Goal: Transaction & Acquisition: Purchase product/service

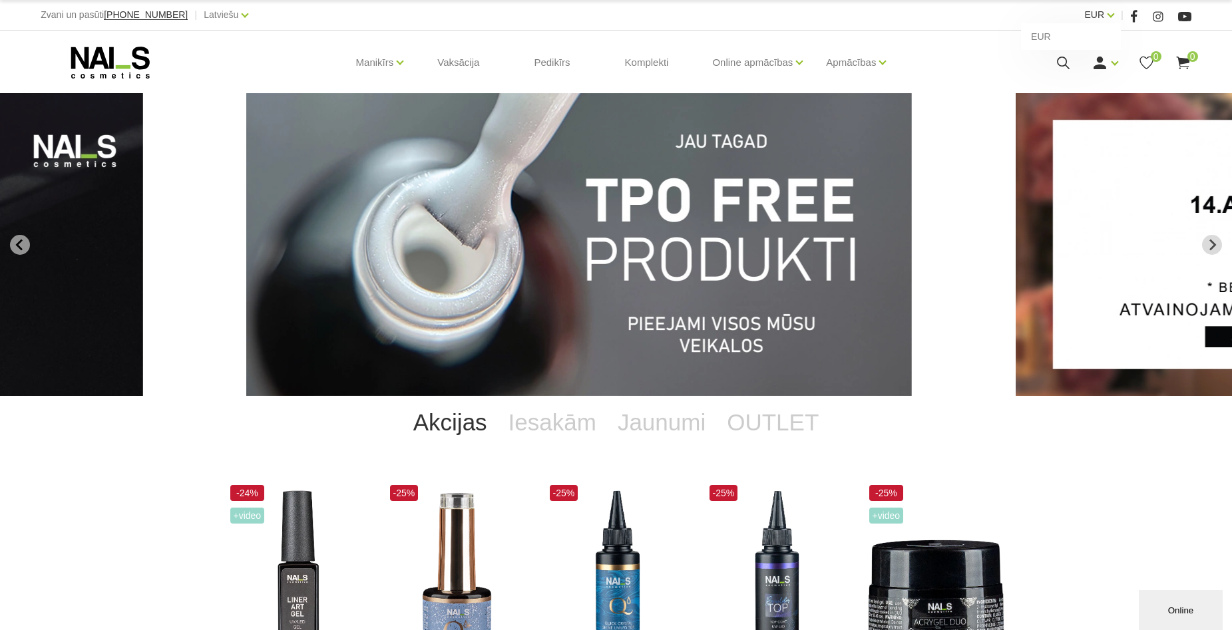
click at [1104, 15] on link "EUR" at bounding box center [1095, 15] width 20 height 16
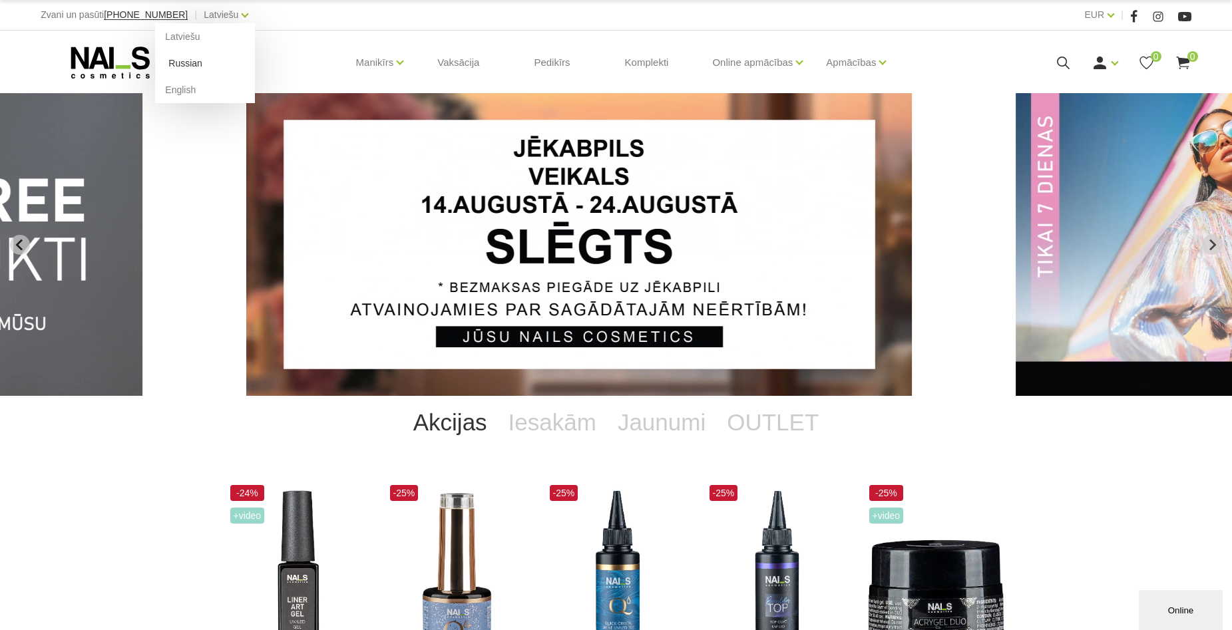
click at [172, 64] on link "Russian" at bounding box center [205, 63] width 100 height 27
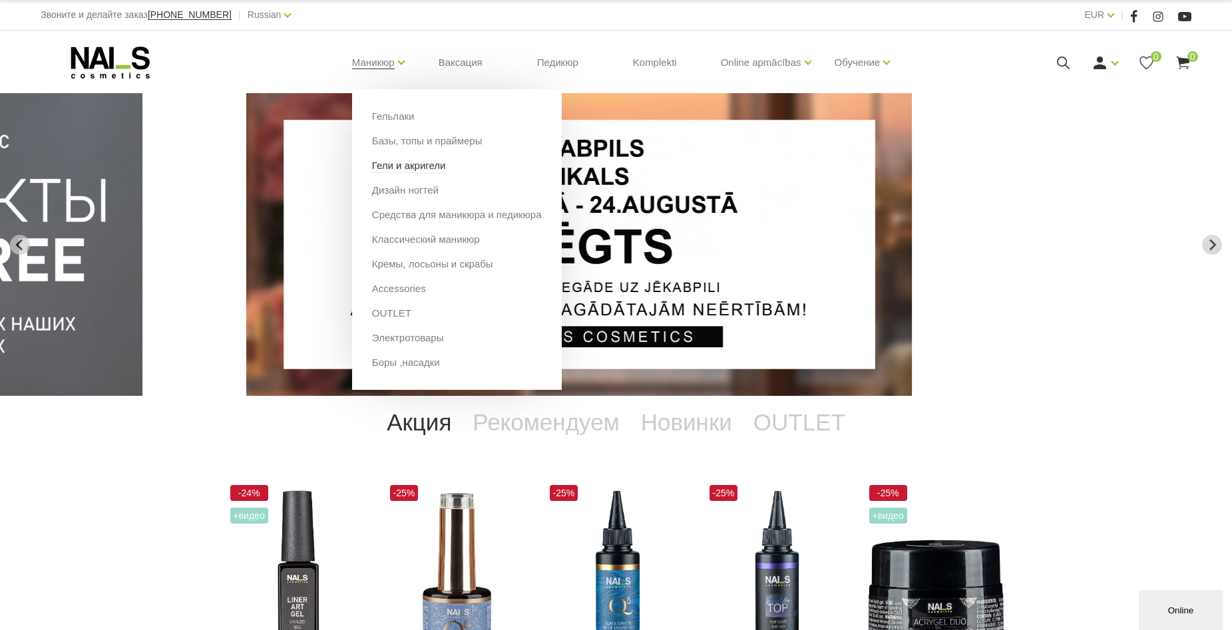
click at [403, 165] on link "Гели и акригели" at bounding box center [409, 165] width 74 height 15
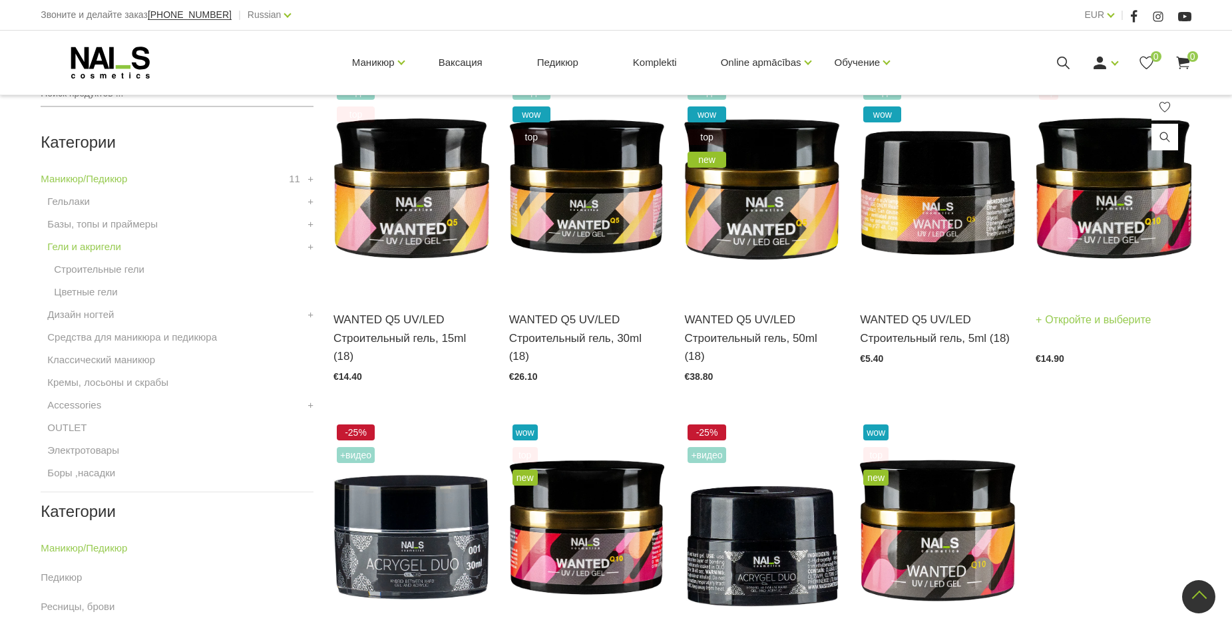
scroll to position [333, 0]
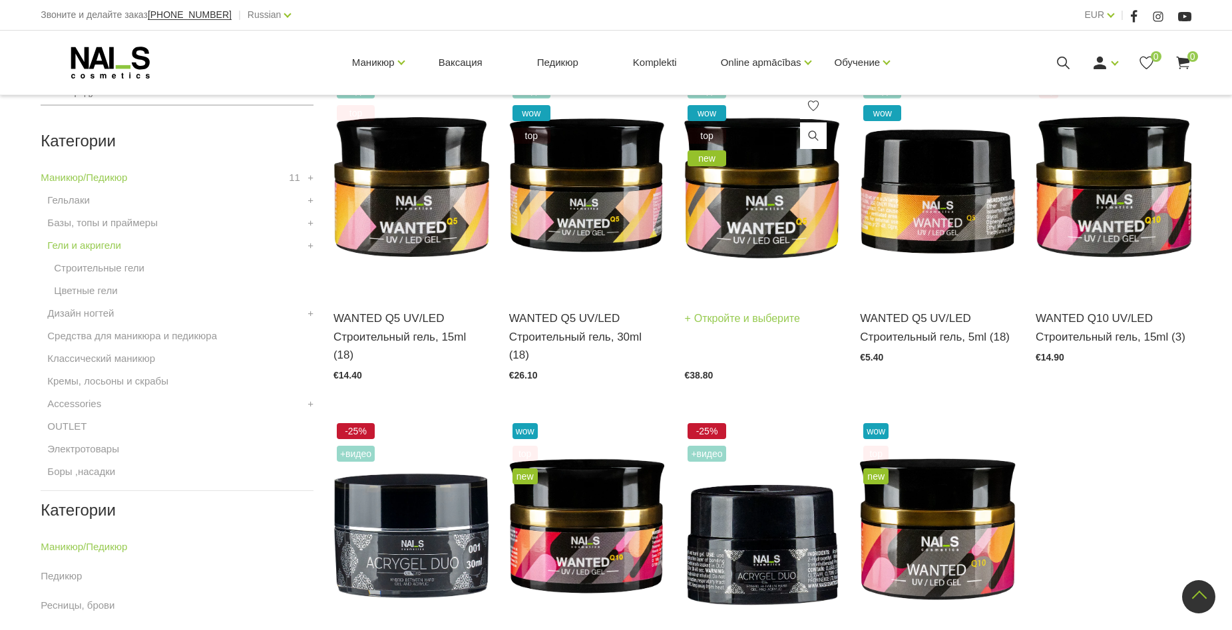
click at [757, 222] on img at bounding box center [762, 186] width 156 height 214
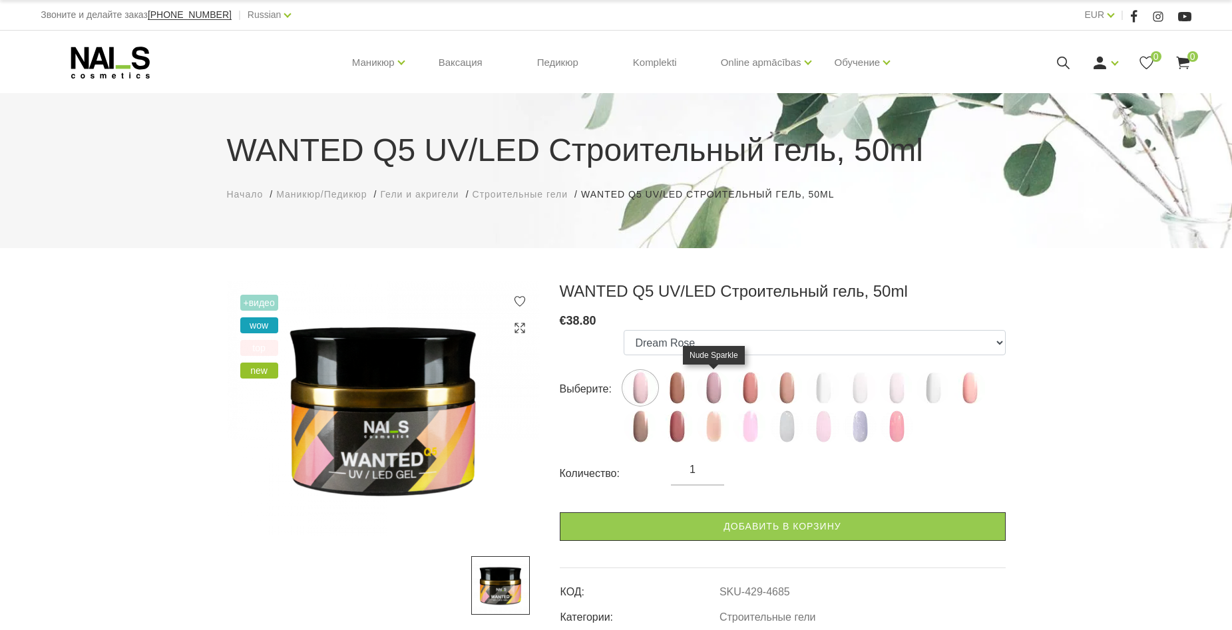
click at [717, 391] on img at bounding box center [713, 387] width 33 height 33
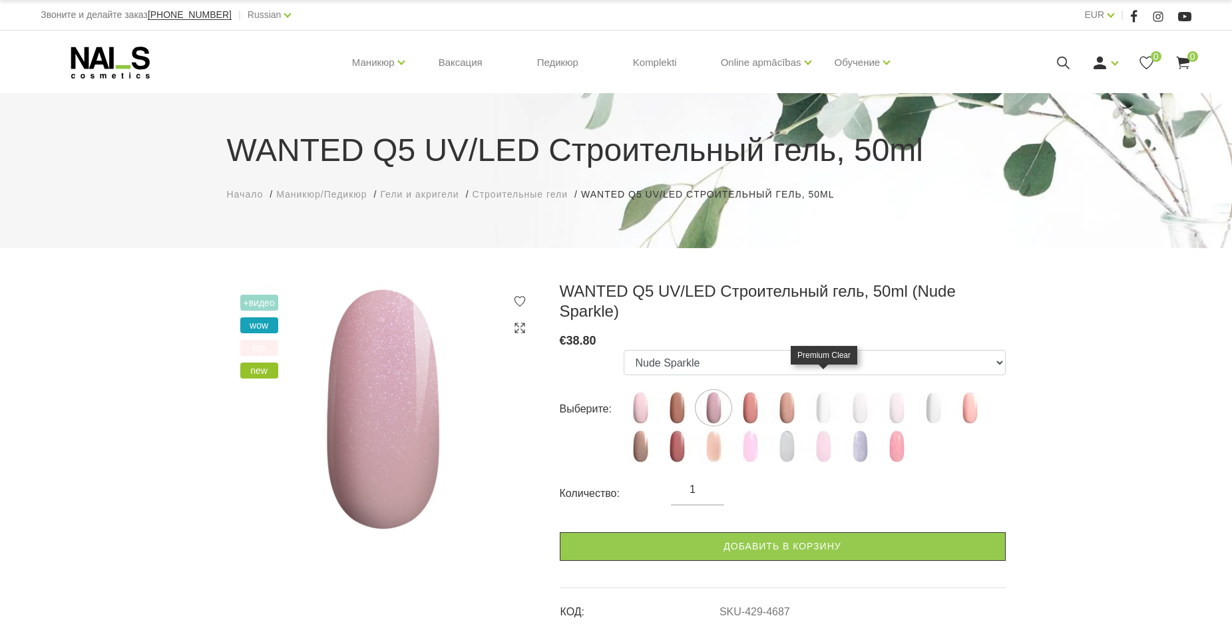
click at [824, 391] on img at bounding box center [822, 407] width 33 height 33
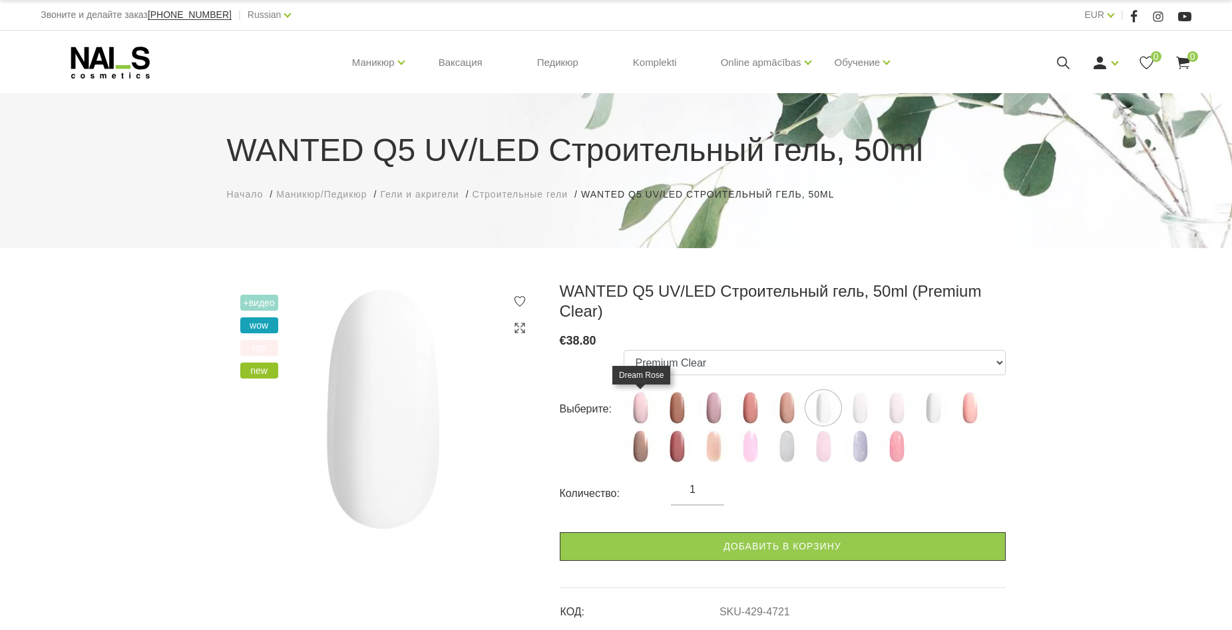
click at [644, 411] on img at bounding box center [639, 407] width 33 height 33
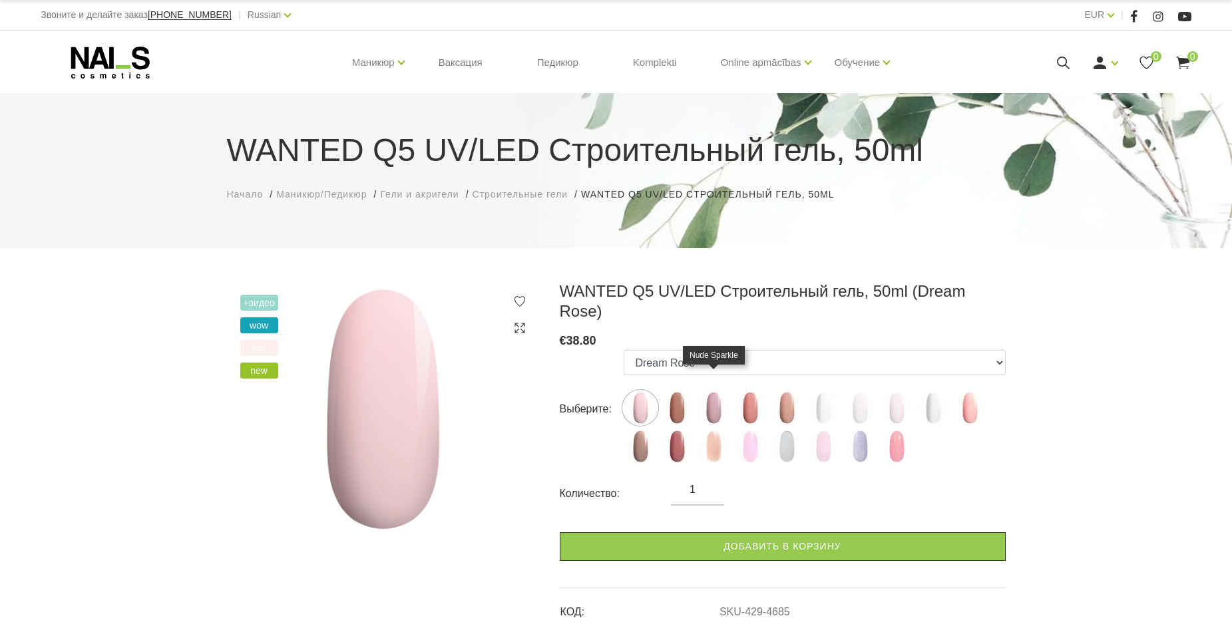
click at [713, 391] on img at bounding box center [713, 407] width 33 height 33
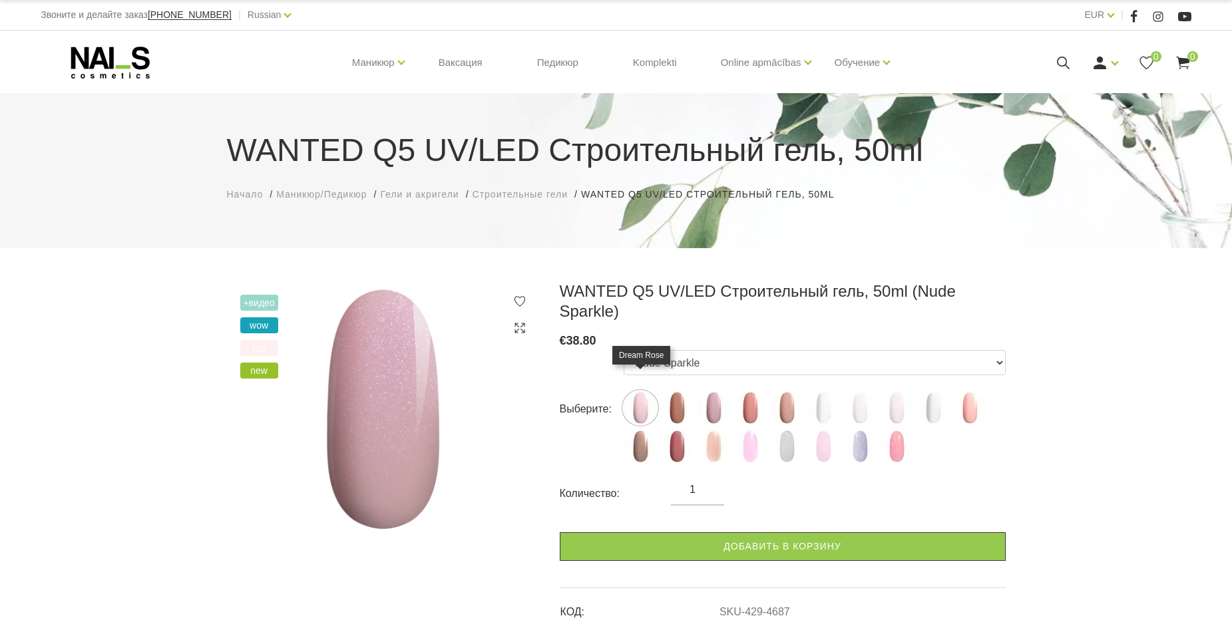
click at [647, 393] on img at bounding box center [639, 407] width 33 height 33
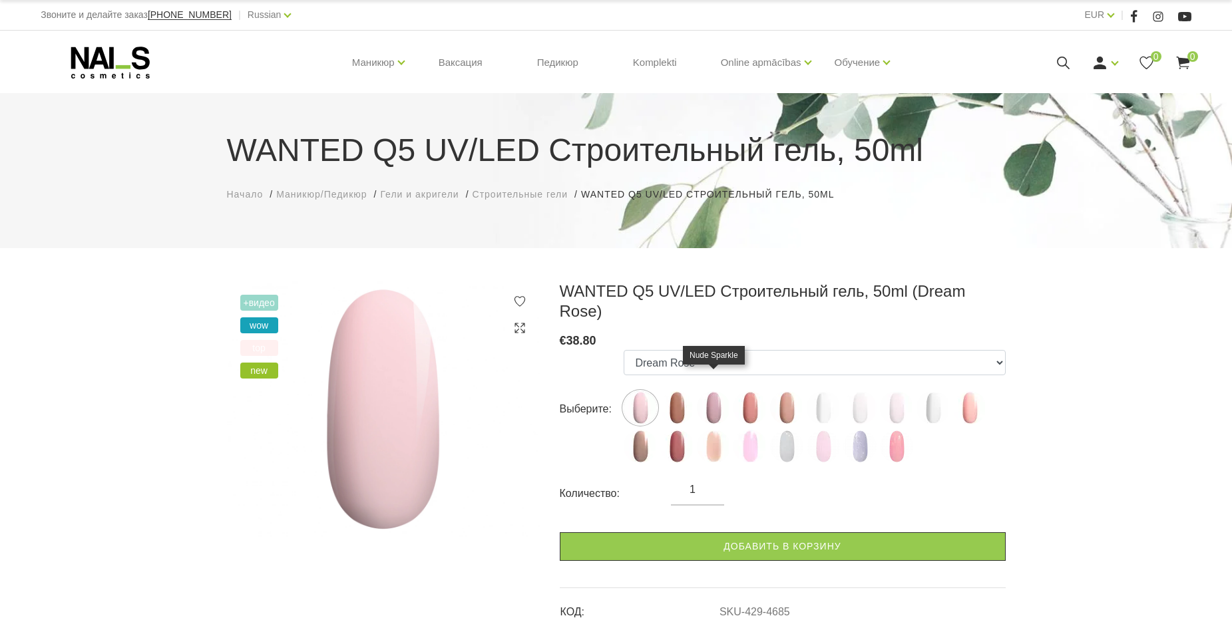
click at [714, 391] on img at bounding box center [713, 407] width 33 height 33
select select "4687"
